Goal: Complete application form: Complete application form

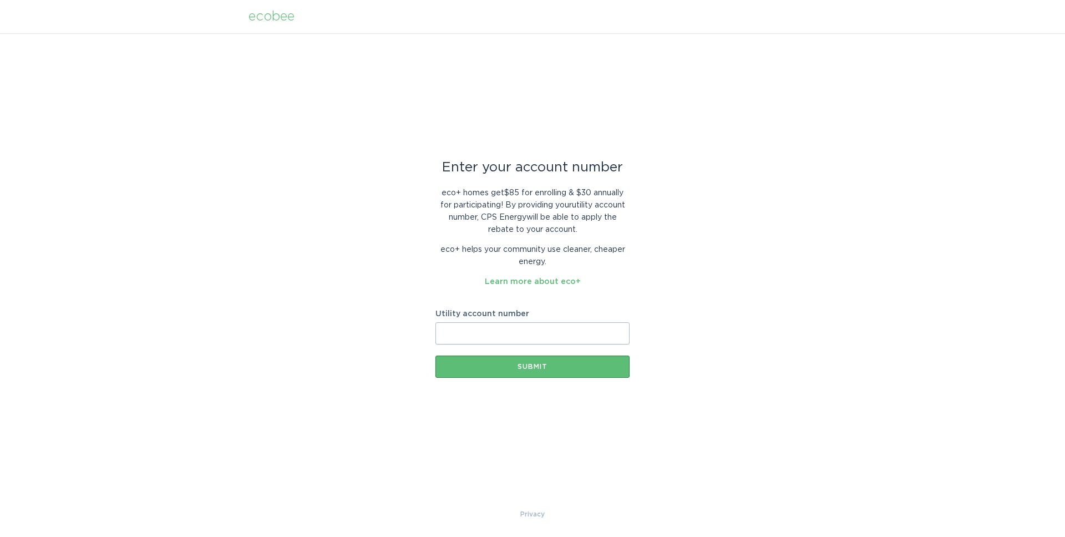
click at [577, 329] on input "Utility account number" at bounding box center [532, 333] width 194 height 22
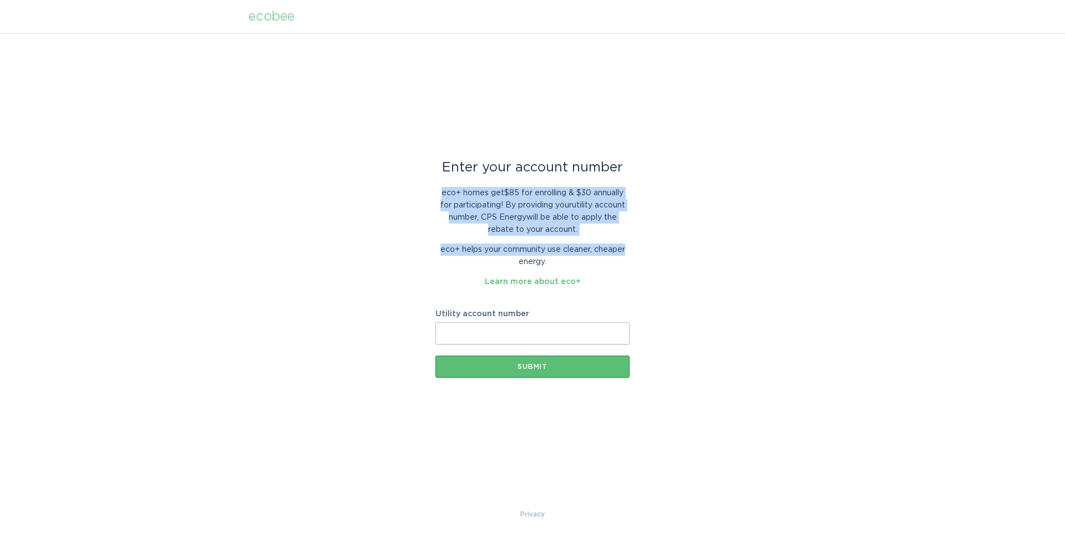
drag, startPoint x: 440, startPoint y: 194, endPoint x: 704, endPoint y: 256, distance: 271.7
click at [704, 254] on div "Enter your account number eco+ homes get $85 for enrolling & $30 annually for p…" at bounding box center [532, 270] width 1065 height 475
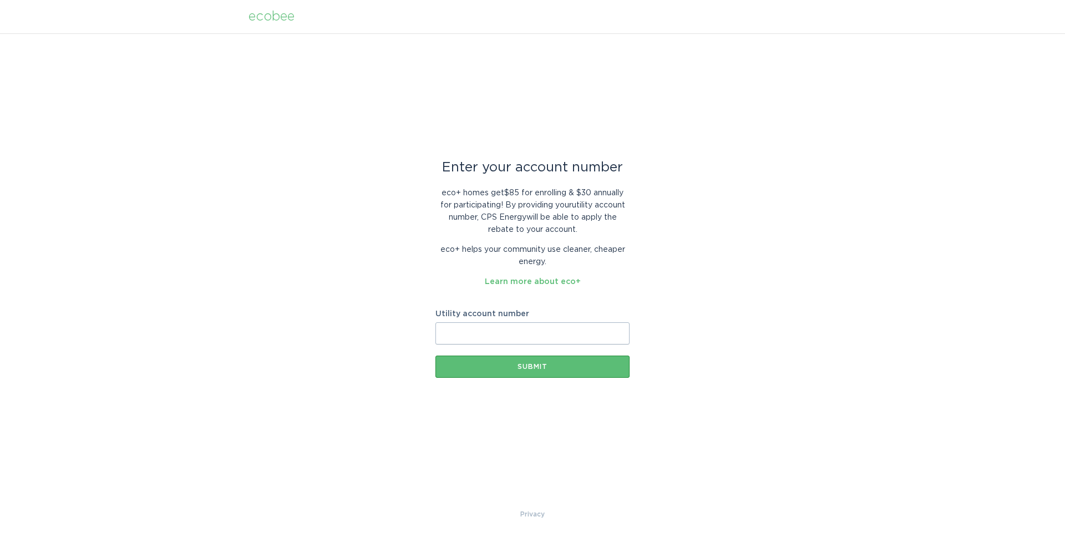
click at [708, 266] on div "Enter your account number eco+ homes get $85 for enrolling & $30 annually for p…" at bounding box center [532, 270] width 1065 height 475
click at [508, 337] on input "Utility account number" at bounding box center [532, 333] width 194 height 22
paste input "[PHONE_NUMBER]"
type input "[PHONE_NUMBER]"
click at [536, 373] on button "Submit" at bounding box center [532, 366] width 194 height 22
